Goal: Task Accomplishment & Management: Use online tool/utility

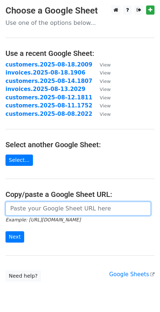
click at [28, 207] on input "url" at bounding box center [77, 209] width 145 height 14
paste input "https://docs.google.com/spreadsheets/d/1fQIKMAM35FBiR5SKAW85LTpNPEfNc7yOSQF8pgC…"
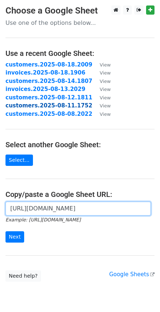
scroll to position [0, 222]
type input "https://docs.google.com/spreadsheets/d/1fQIKMAM35FBiR5SKAW85LTpNPEfNc7yOSQF8pgC…"
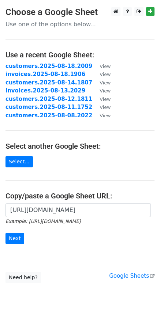
scroll to position [0, 0]
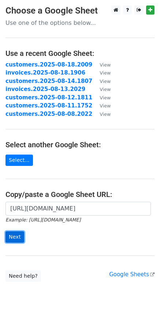
click at [15, 240] on input "Next" at bounding box center [14, 236] width 19 height 11
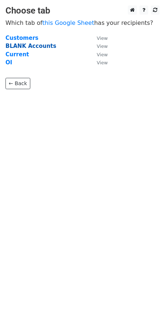
click at [28, 45] on strong "BLANK Accounts" at bounding box center [30, 46] width 51 height 7
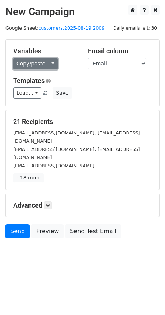
click at [45, 66] on link "Copy/paste..." at bounding box center [35, 63] width 45 height 11
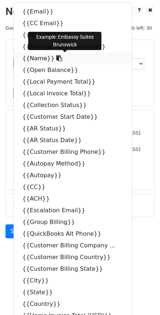
click at [56, 58] on icon at bounding box center [59, 58] width 6 height 6
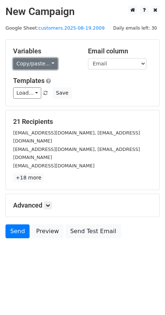
click at [45, 65] on link "Copy/paste..." at bounding box center [35, 63] width 45 height 11
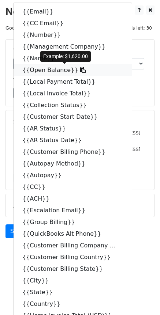
click at [80, 70] on icon at bounding box center [83, 70] width 6 height 6
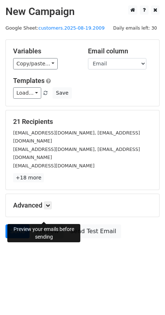
click at [46, 224] on link "Preview" at bounding box center [47, 231] width 32 height 14
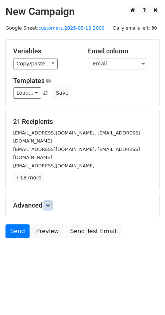
click at [50, 203] on icon at bounding box center [48, 205] width 4 height 4
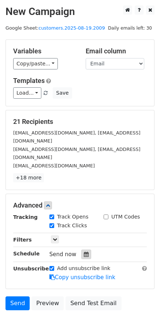
click at [84, 249] on div at bounding box center [86, 253] width 10 height 9
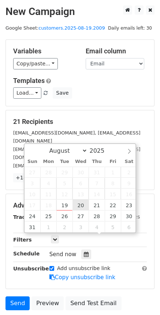
type input "[DATE] 12:00"
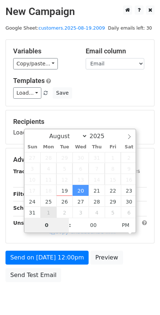
type input "08"
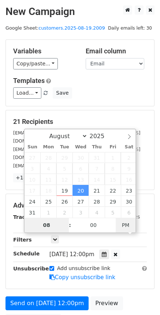
type input "[DATE] 08:00"
click at [127, 222] on span "PM" at bounding box center [125, 225] width 20 height 15
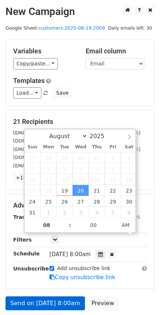
click at [65, 274] on link "Copy unsubscribe link" at bounding box center [82, 277] width 66 height 7
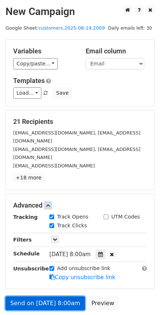
click at [63, 296] on link "Send on [DATE] 8:00am" at bounding box center [44, 303] width 79 height 14
